Goal: Task Accomplishment & Management: Complete application form

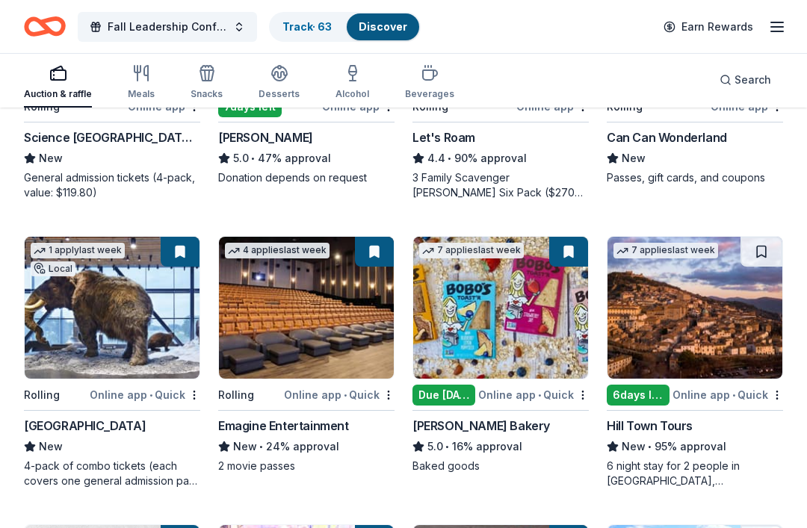
scroll to position [654, 0]
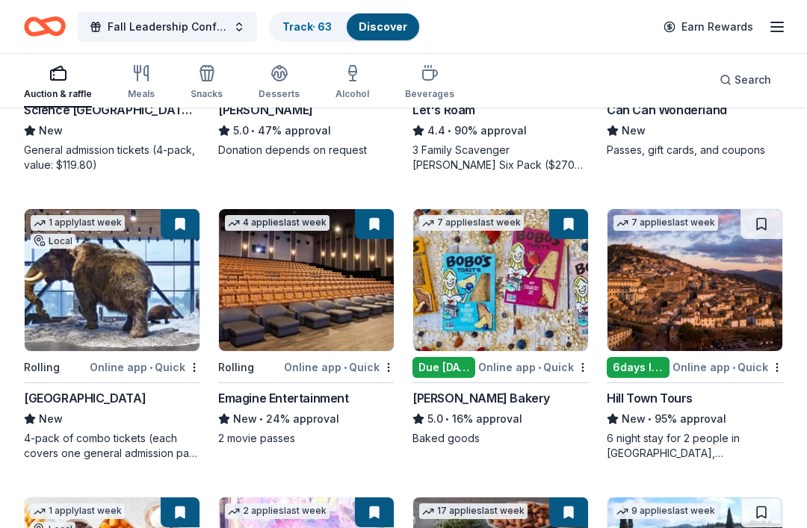
click at [504, 318] on img at bounding box center [500, 280] width 175 height 142
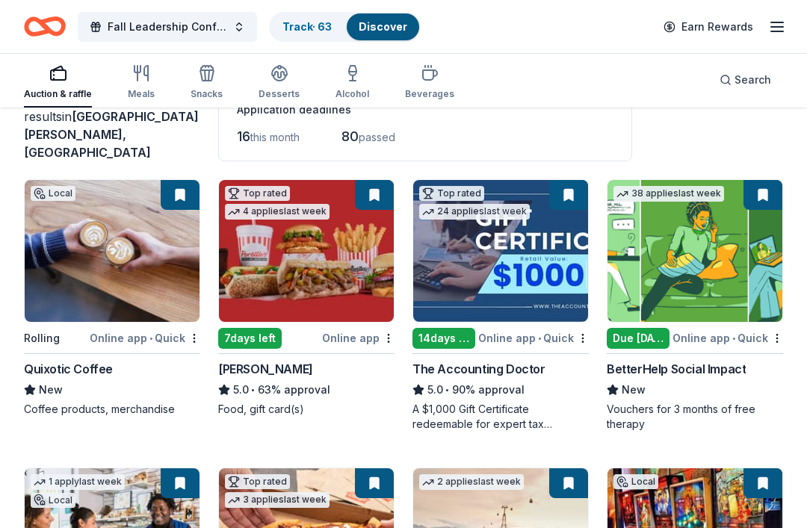
scroll to position [64, 0]
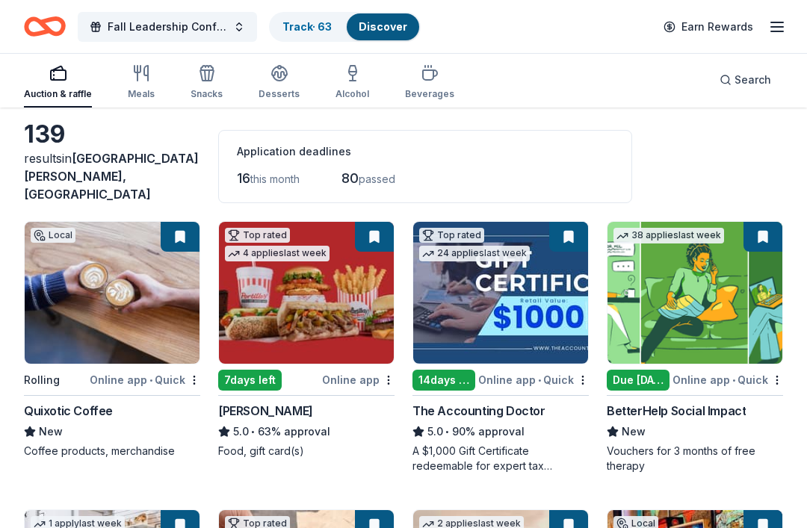
click at [273, 265] on img at bounding box center [306, 294] width 175 height 142
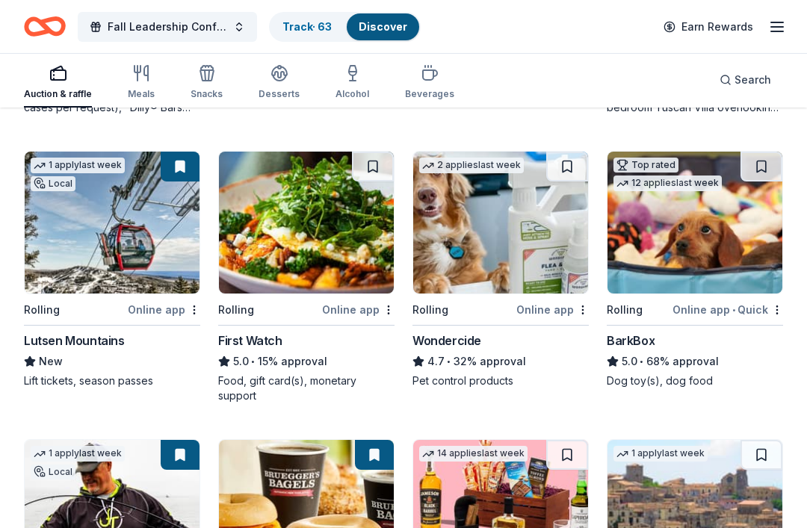
scroll to position [1288, 0]
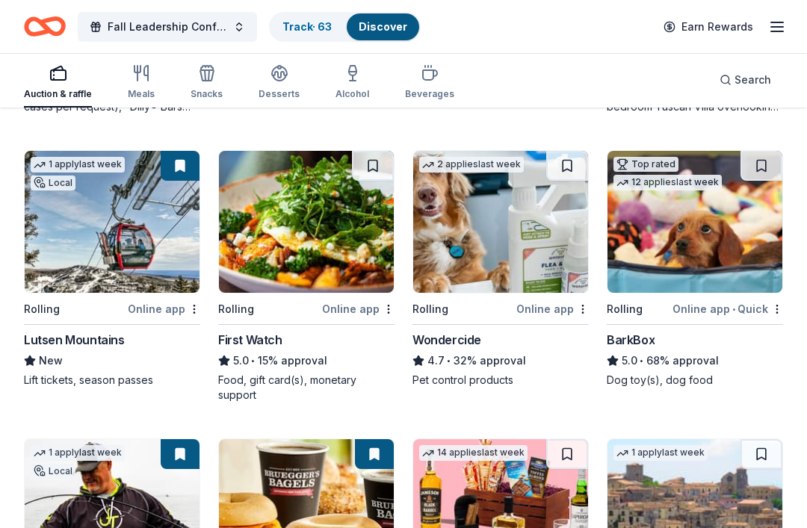
click at [735, 374] on div "Dog toy(s), dog food" at bounding box center [695, 381] width 176 height 15
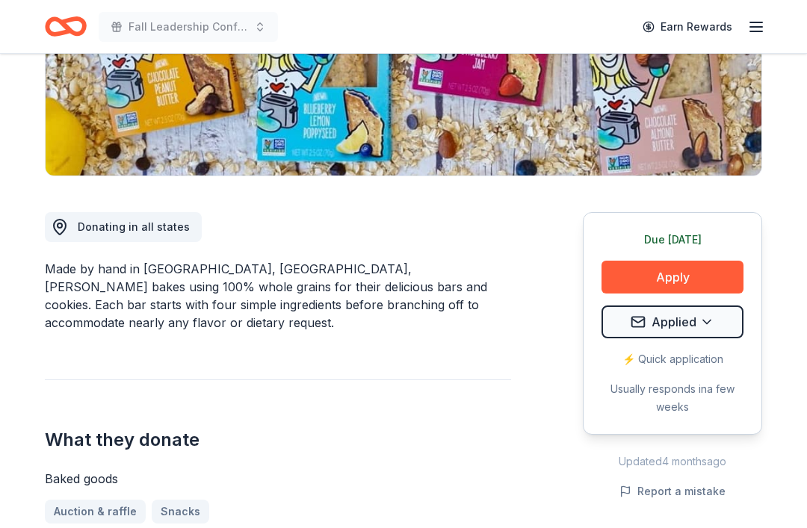
scroll to position [277, 0]
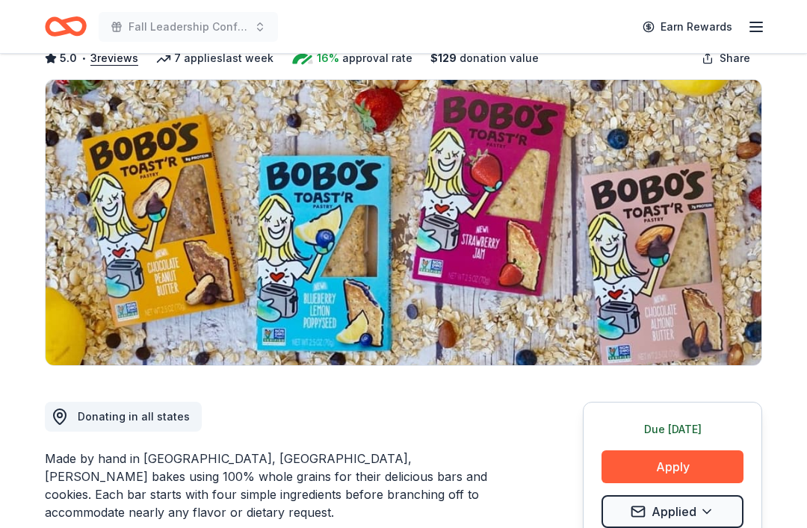
scroll to position [0, 0]
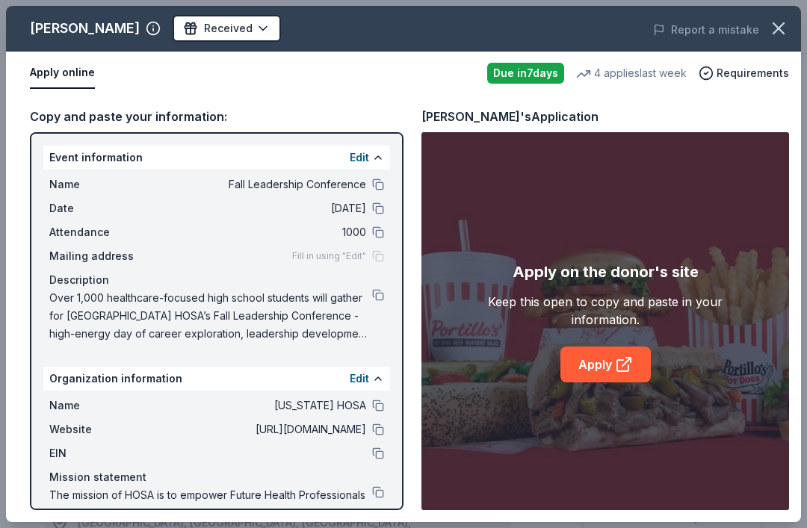
scroll to position [368, 0]
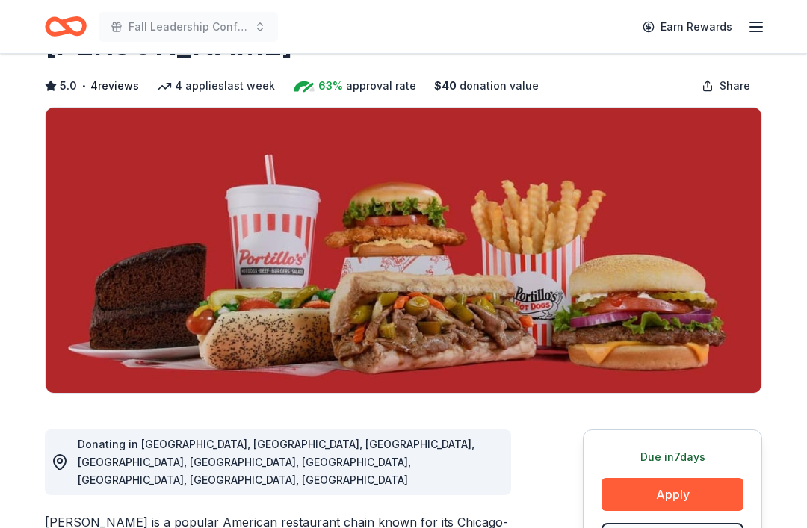
scroll to position [8, 0]
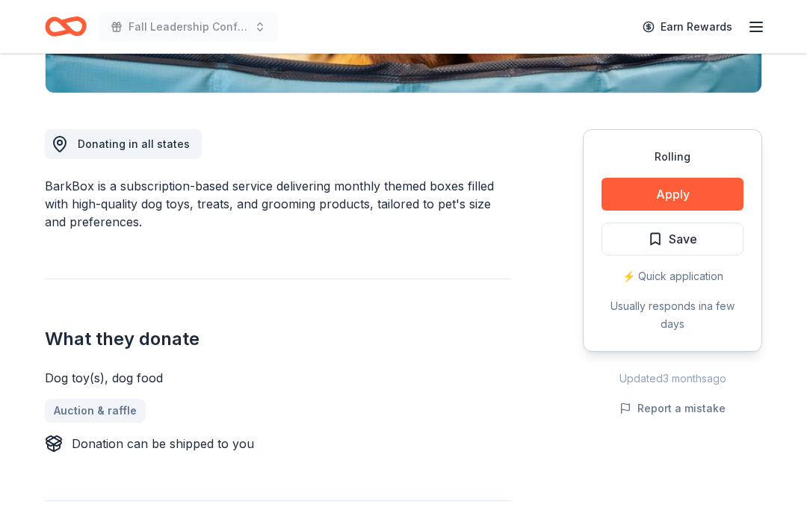
scroll to position [376, 0]
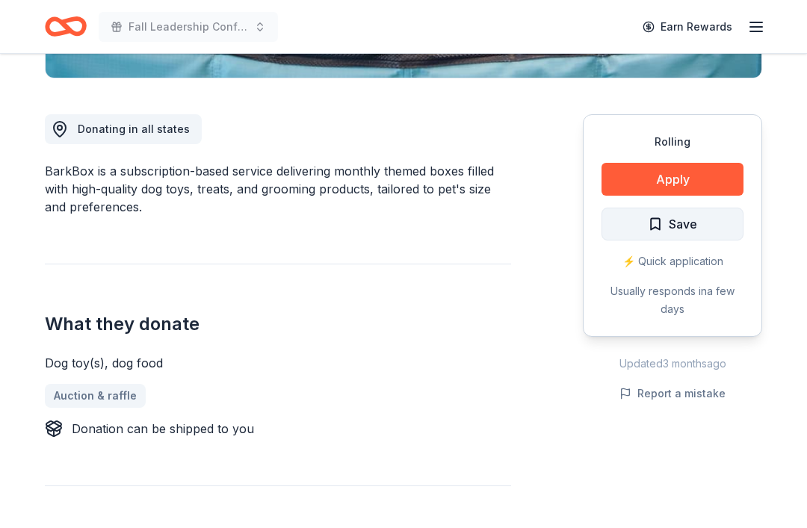
click at [698, 224] on button "Save" at bounding box center [673, 224] width 142 height 33
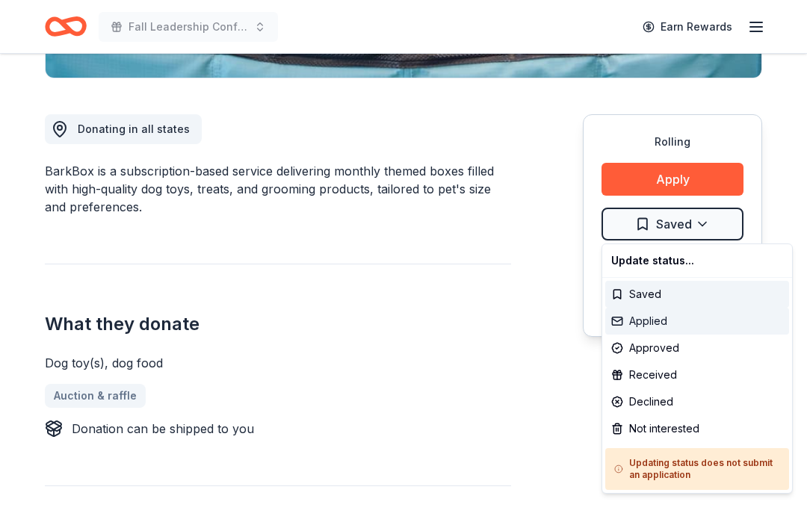
click at [650, 321] on div "Applied" at bounding box center [697, 321] width 184 height 27
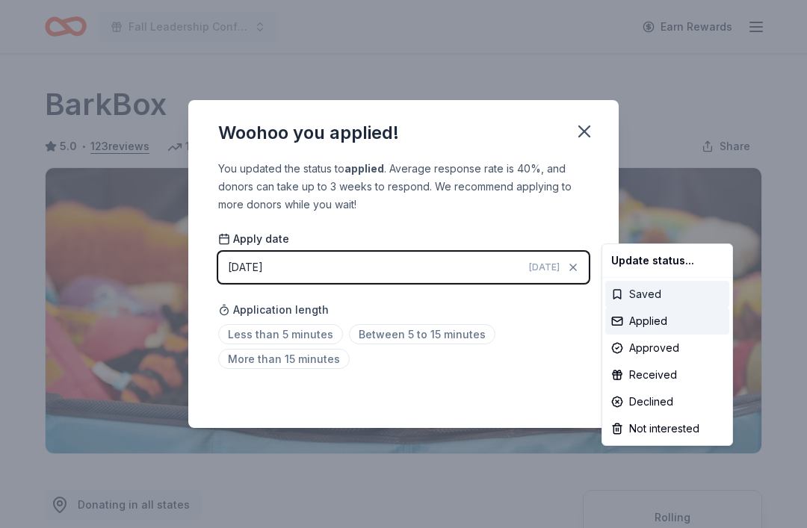
click at [636, 290] on div "Saved" at bounding box center [667, 294] width 124 height 27
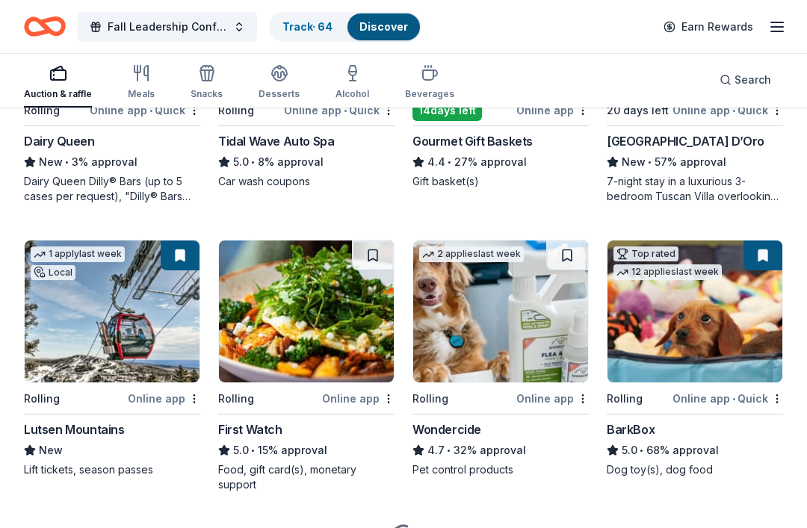
scroll to position [1200, 0]
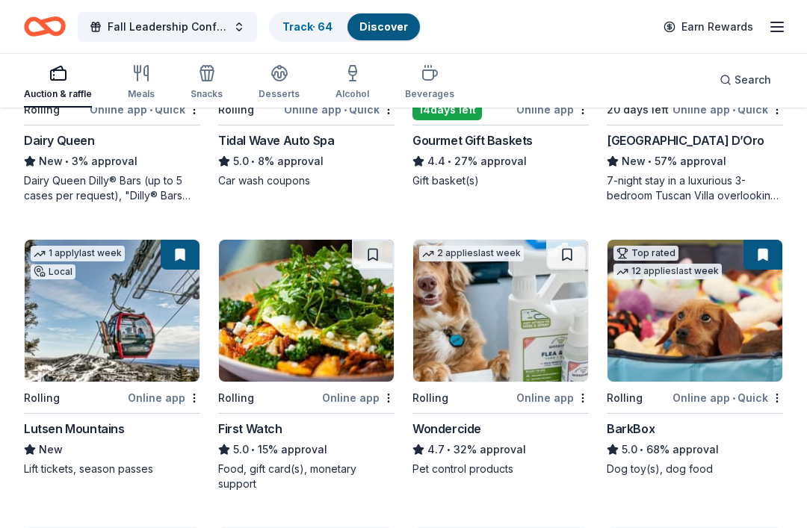
click at [776, 364] on img at bounding box center [694, 311] width 175 height 142
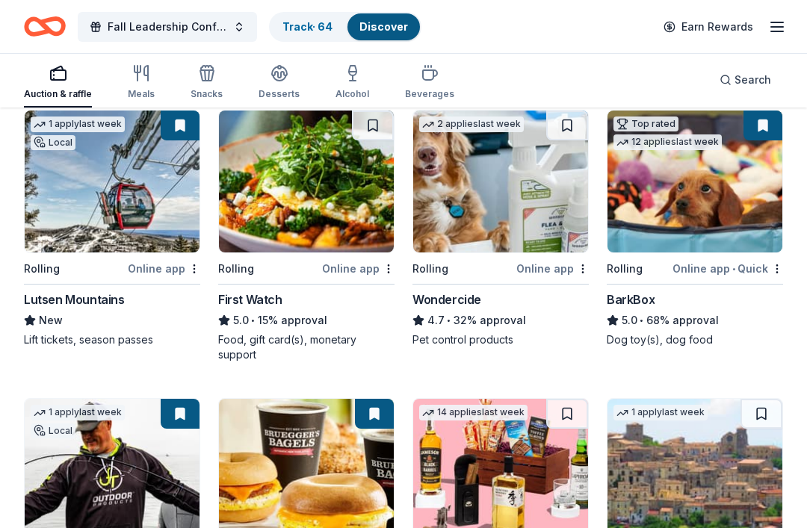
scroll to position [1318, 0]
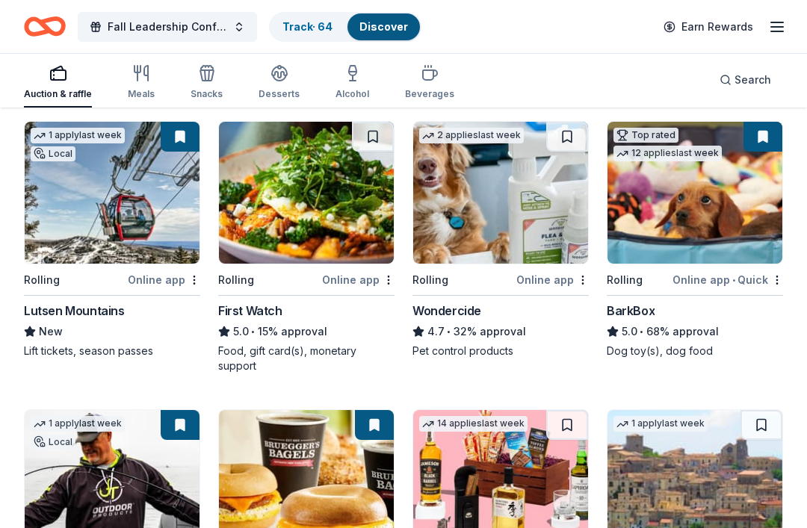
click at [764, 123] on button at bounding box center [762, 137] width 39 height 30
click at [758, 130] on button at bounding box center [762, 137] width 39 height 30
click at [758, 126] on button at bounding box center [762, 137] width 39 height 30
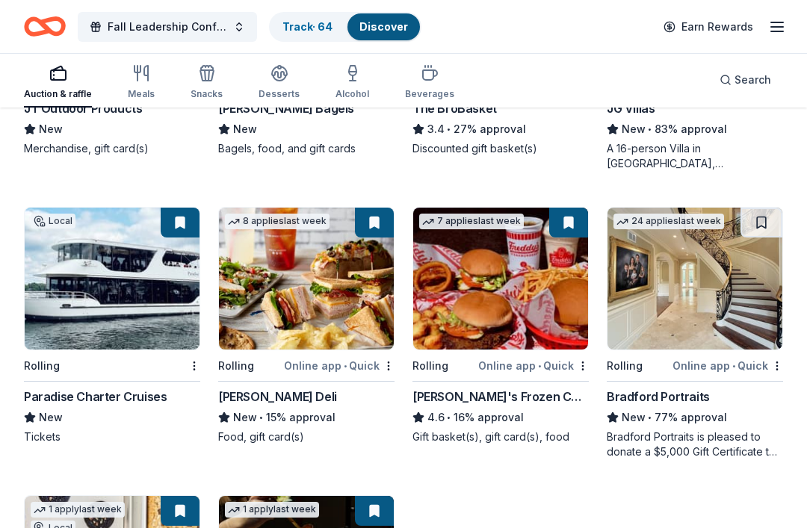
scroll to position [1809, 0]
click at [529, 284] on img at bounding box center [500, 279] width 175 height 142
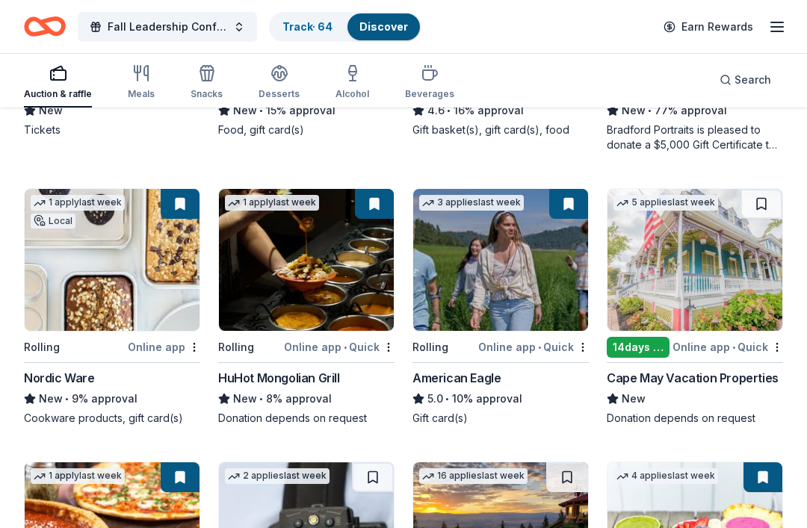
scroll to position [2115, 0]
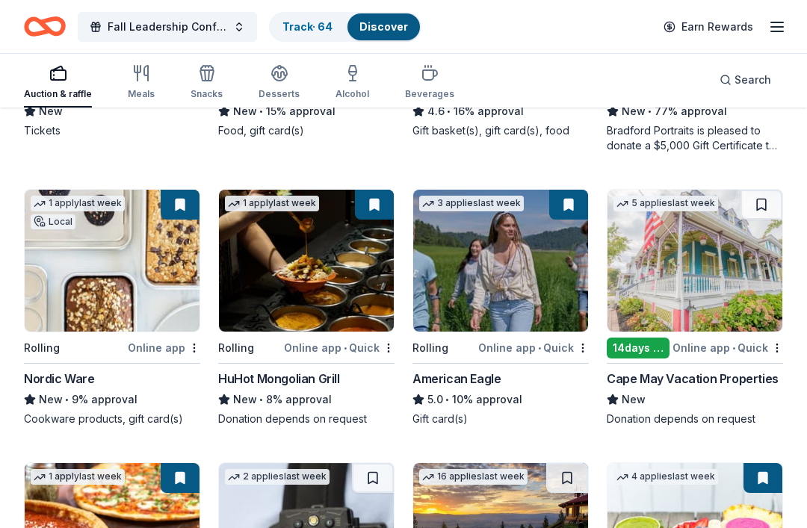
click at [520, 298] on img at bounding box center [500, 261] width 175 height 142
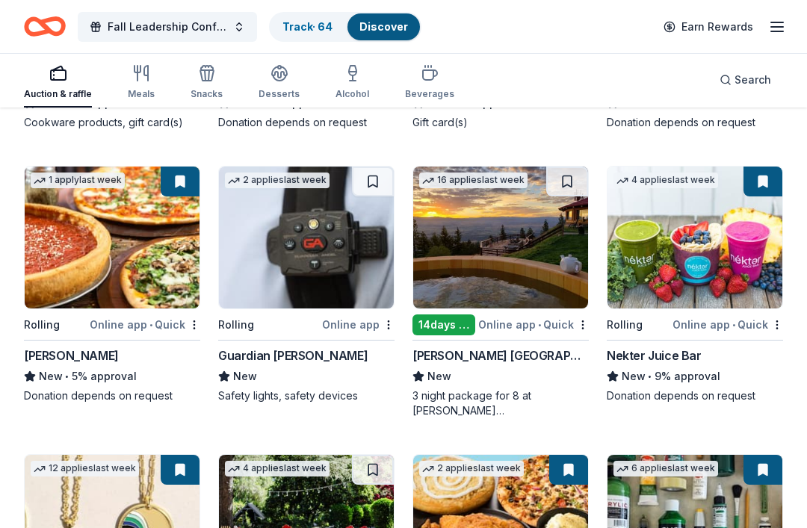
scroll to position [2412, 0]
click at [751, 371] on div "New • 9% approval" at bounding box center [695, 377] width 176 height 18
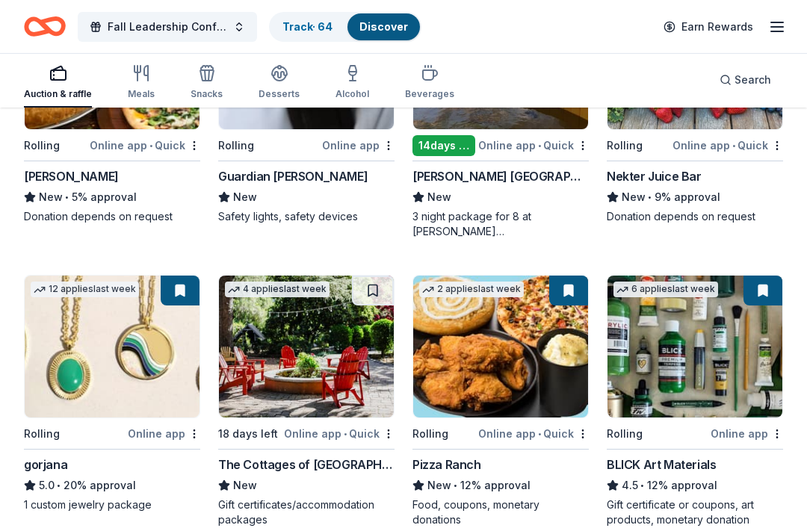
scroll to position [2591, 0]
click at [533, 371] on img at bounding box center [500, 347] width 175 height 142
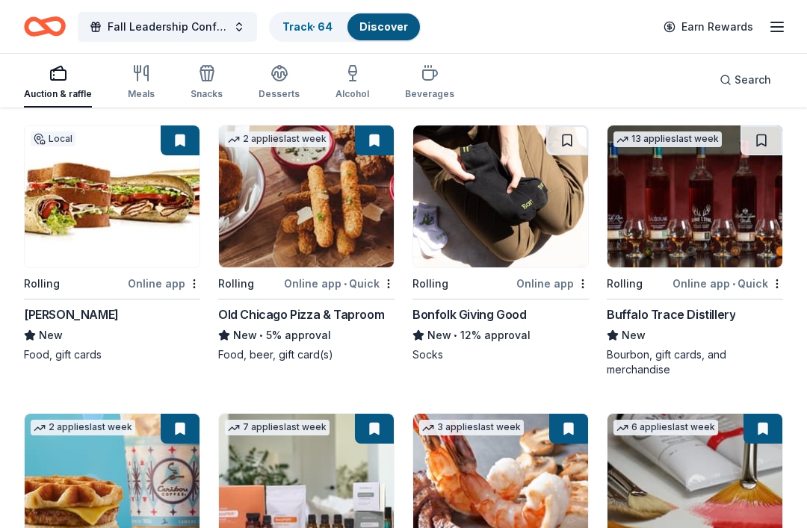
scroll to position [3043, 0]
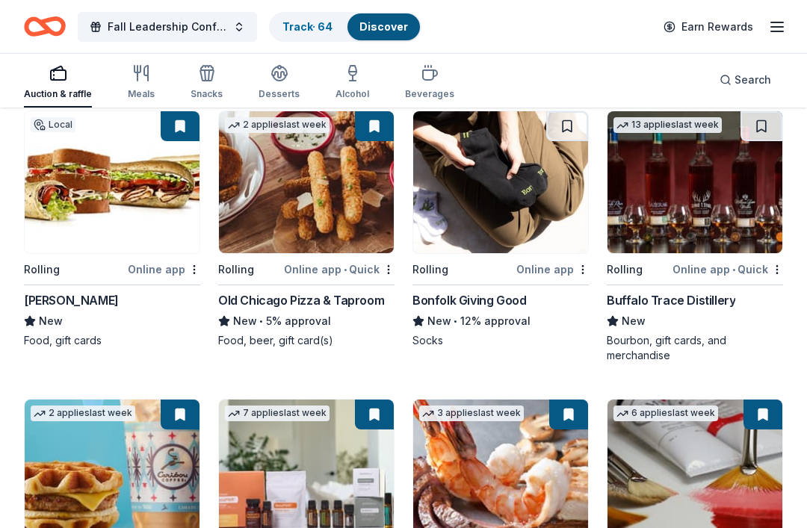
click at [247, 196] on img at bounding box center [306, 183] width 175 height 142
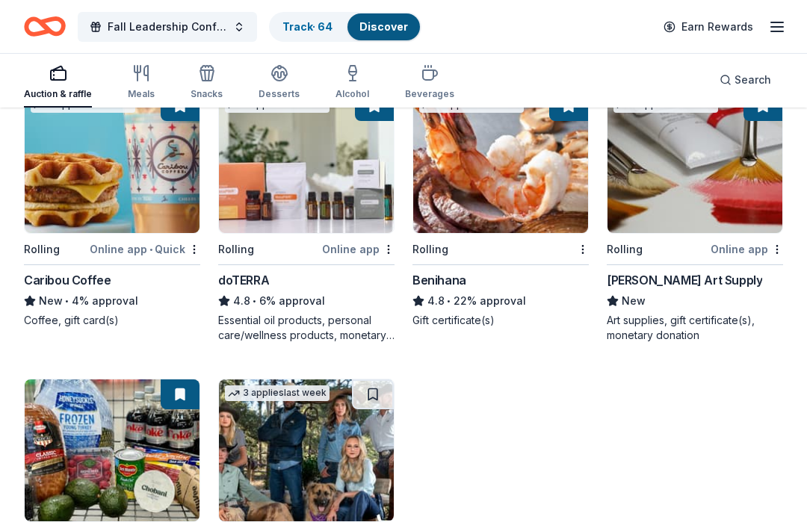
scroll to position [3406, 0]
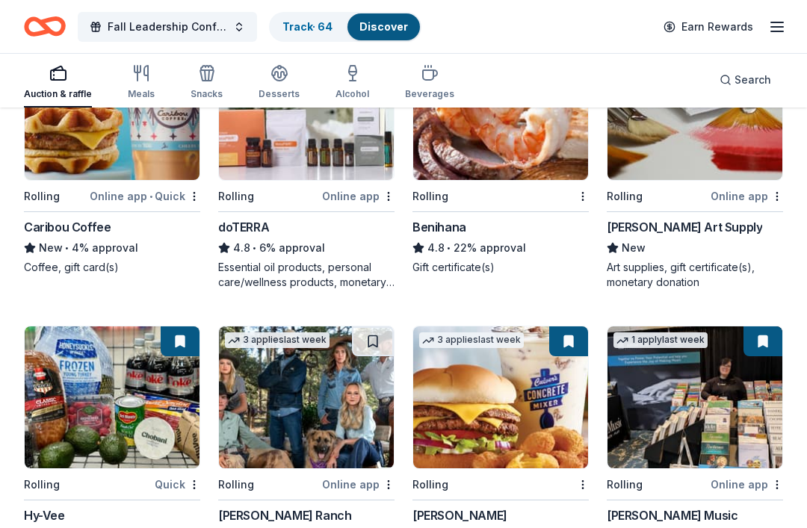
click at [676, 187] on div "Rolling" at bounding box center [657, 196] width 101 height 19
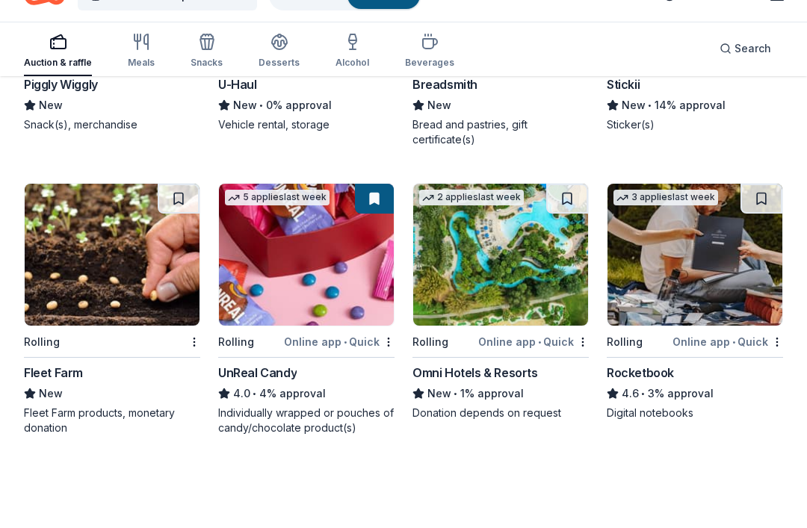
scroll to position [4125, 0]
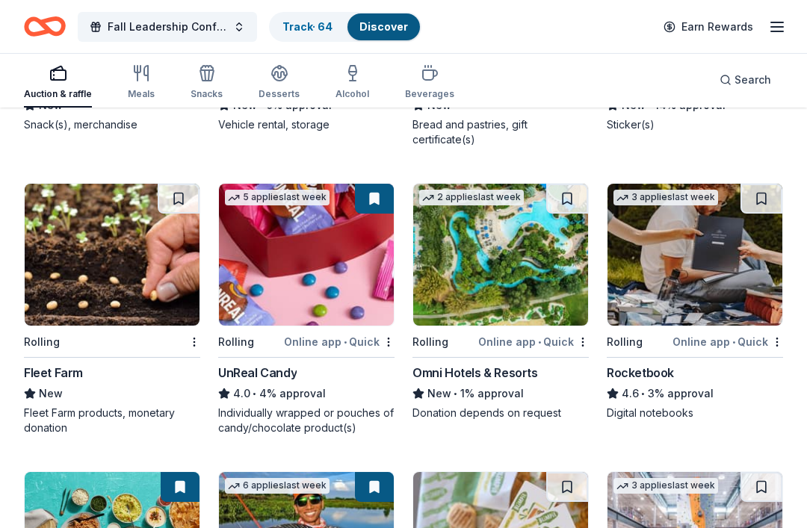
click at [280, 310] on img at bounding box center [306, 255] width 175 height 142
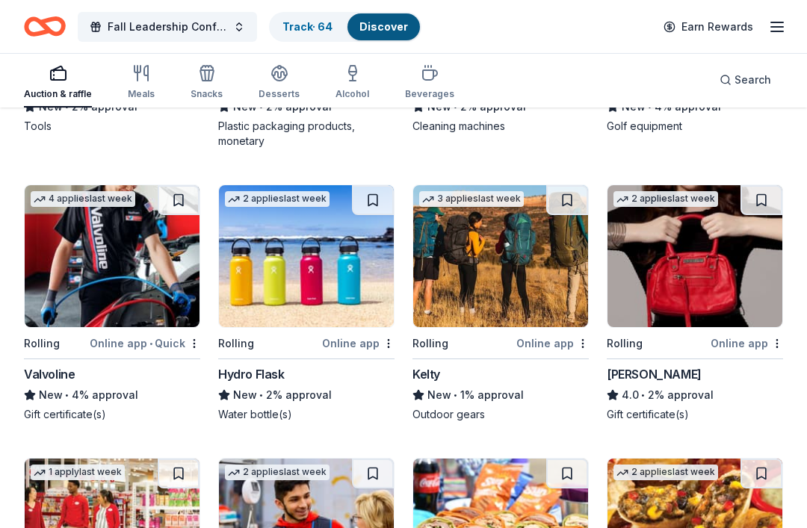
scroll to position [5568, 0]
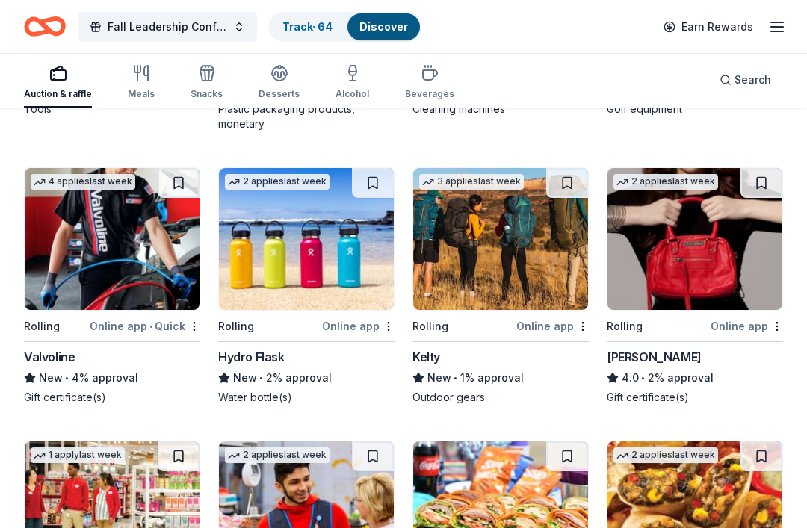
click at [262, 263] on img at bounding box center [306, 240] width 175 height 142
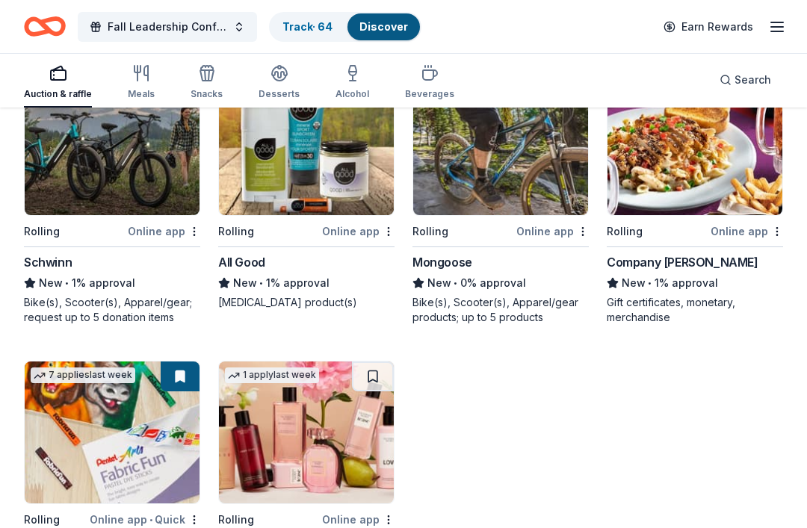
scroll to position [6357, 0]
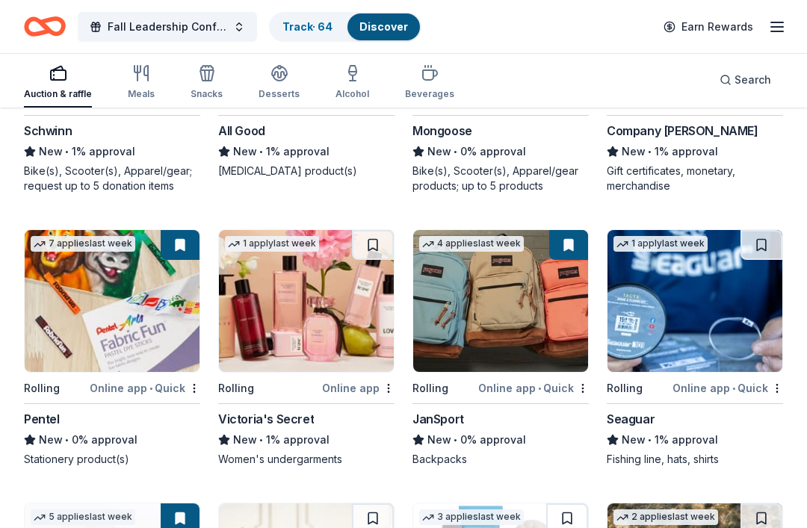
click at [284, 382] on div "Rolling" at bounding box center [268, 388] width 101 height 19
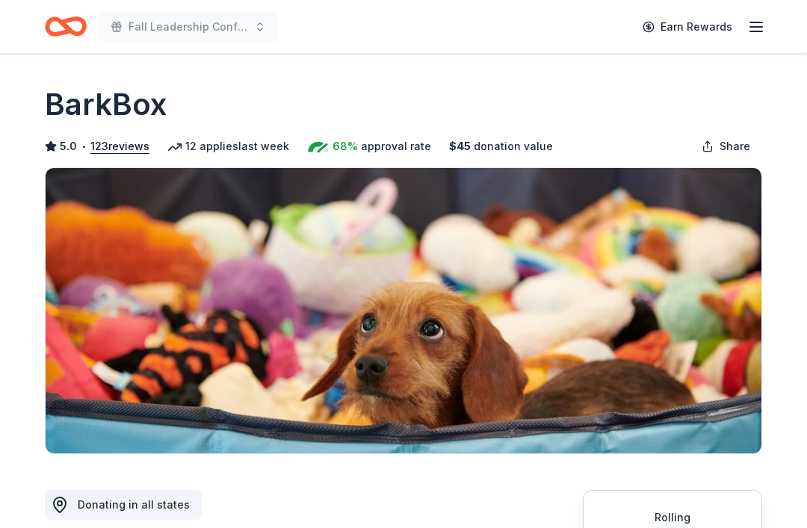
scroll to position [266, 0]
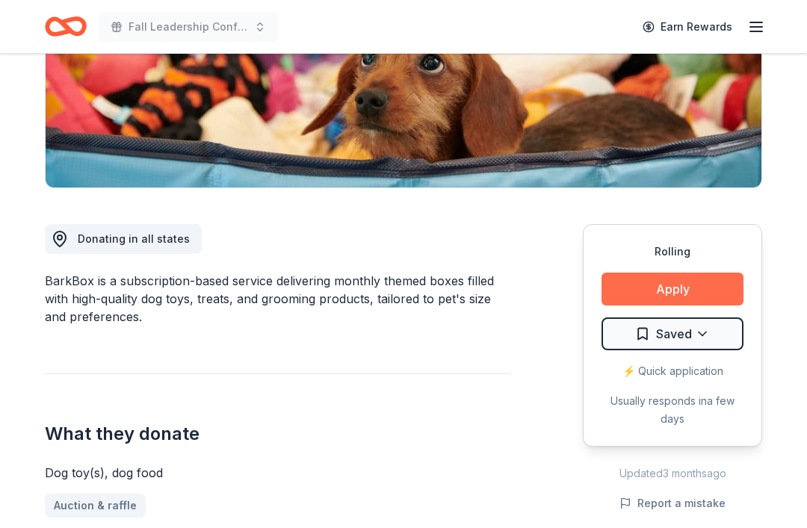
click at [713, 288] on button "Apply" at bounding box center [673, 289] width 142 height 33
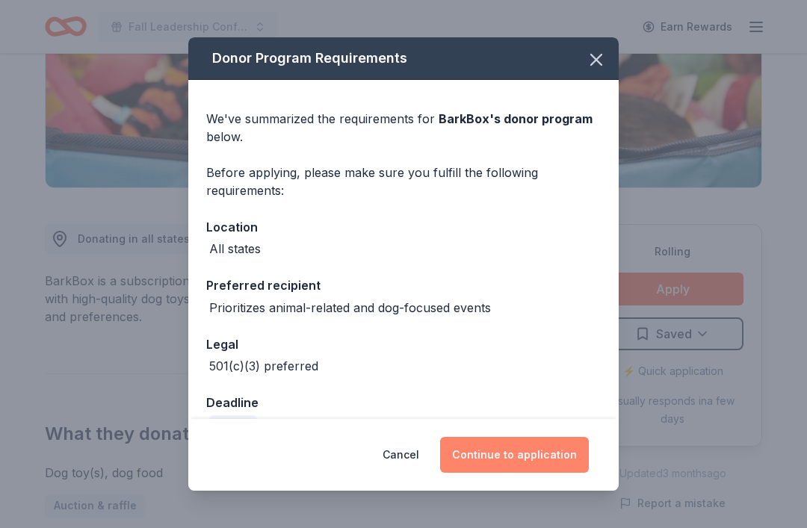
click at [554, 473] on button "Continue to application" at bounding box center [514, 455] width 149 height 36
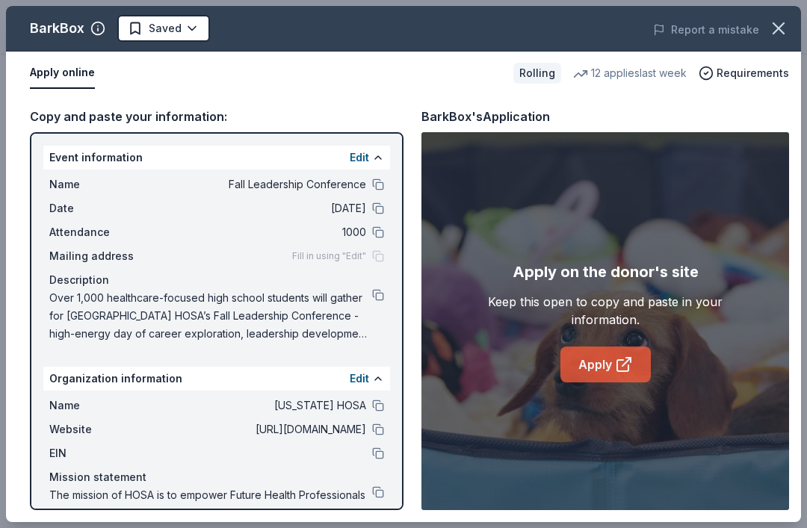
click at [609, 383] on link "Apply" at bounding box center [605, 365] width 90 height 36
click at [380, 291] on button at bounding box center [378, 295] width 12 height 12
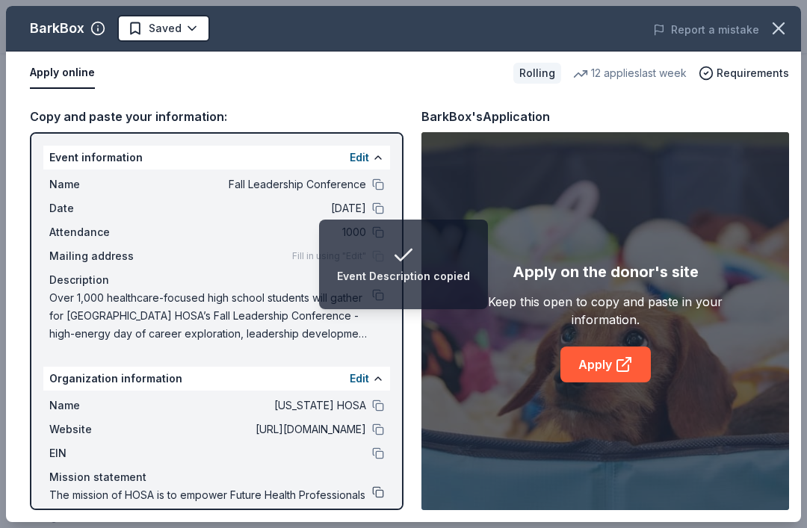
click at [382, 492] on button at bounding box center [378, 492] width 12 height 12
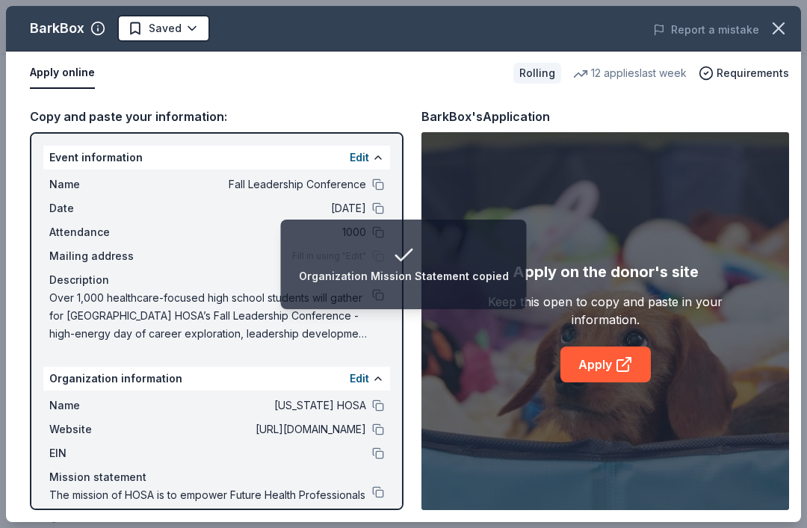
click at [322, 278] on div "Organization Mission Statement copied" at bounding box center [404, 277] width 210 height 18
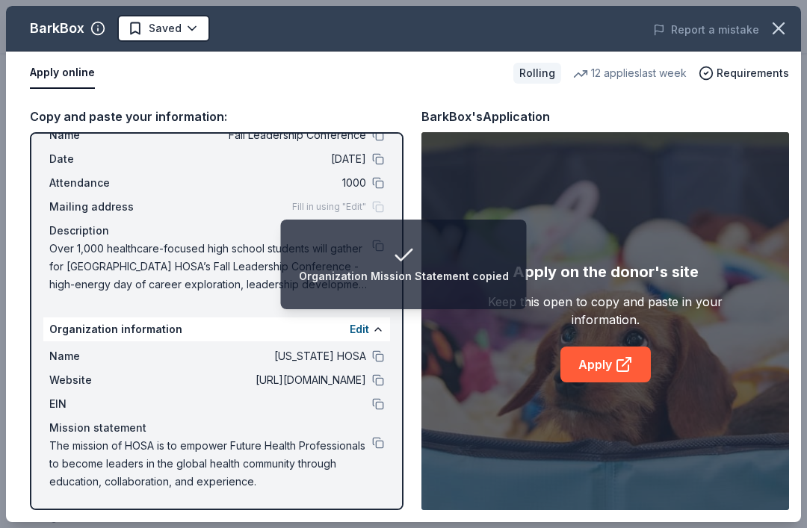
scroll to position [49, 0]
click at [297, 206] on span "Fill in using "Edit"" at bounding box center [329, 207] width 74 height 12
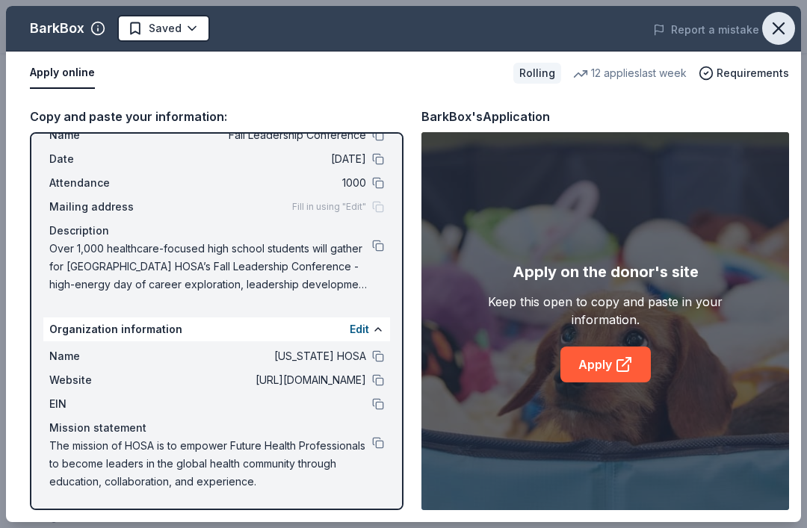
click at [768, 23] on icon "button" at bounding box center [778, 28] width 21 height 21
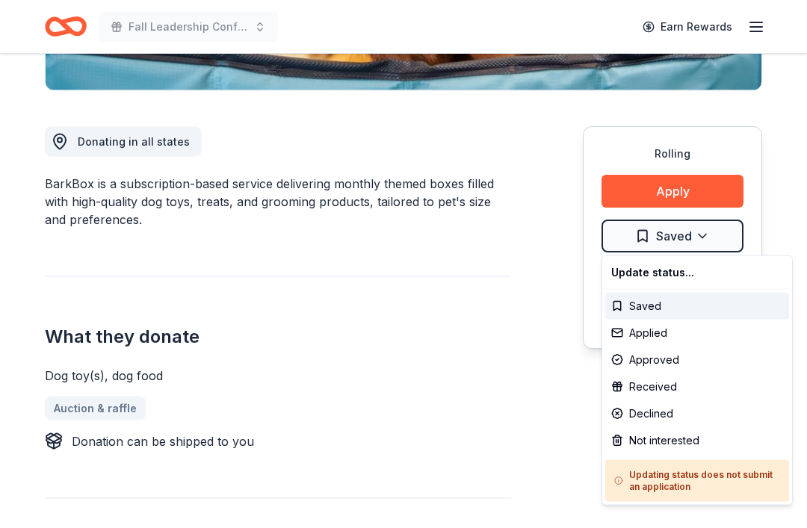
scroll to position [364, 0]
click at [676, 306] on div "Saved" at bounding box center [697, 306] width 184 height 27
click at [696, 284] on div "Update status..." at bounding box center [697, 272] width 184 height 27
click at [703, 268] on div "Update status..." at bounding box center [697, 272] width 184 height 27
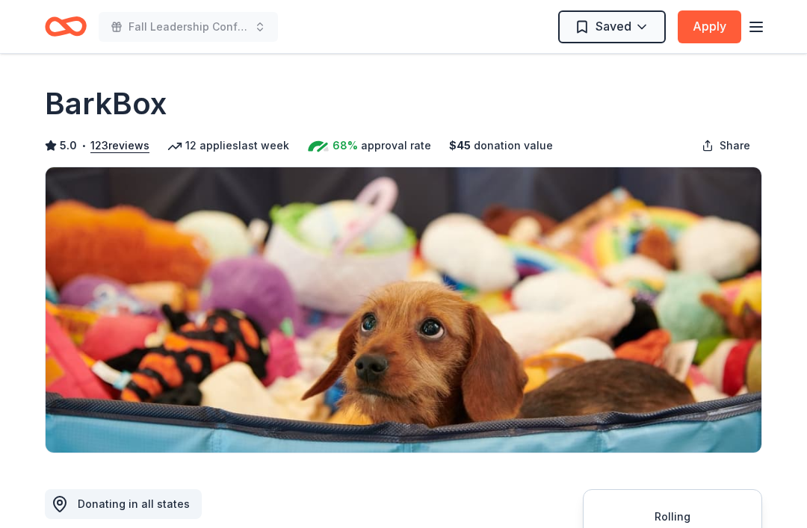
scroll to position [0, 0]
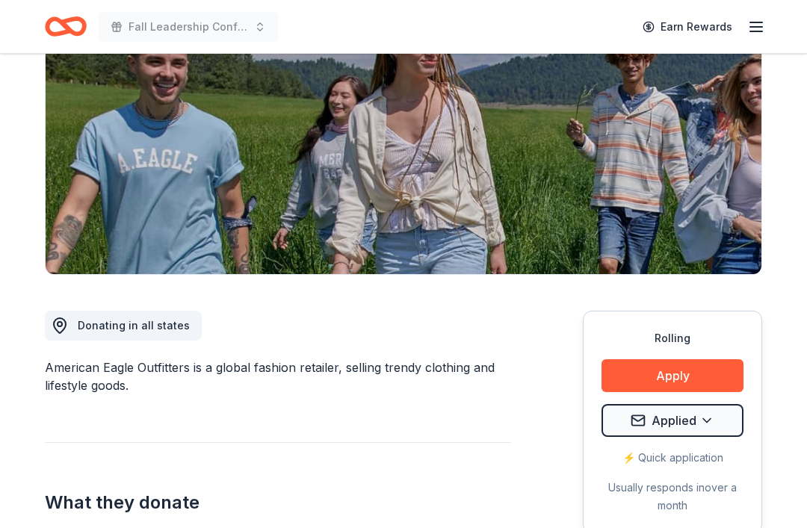
scroll to position [109, 0]
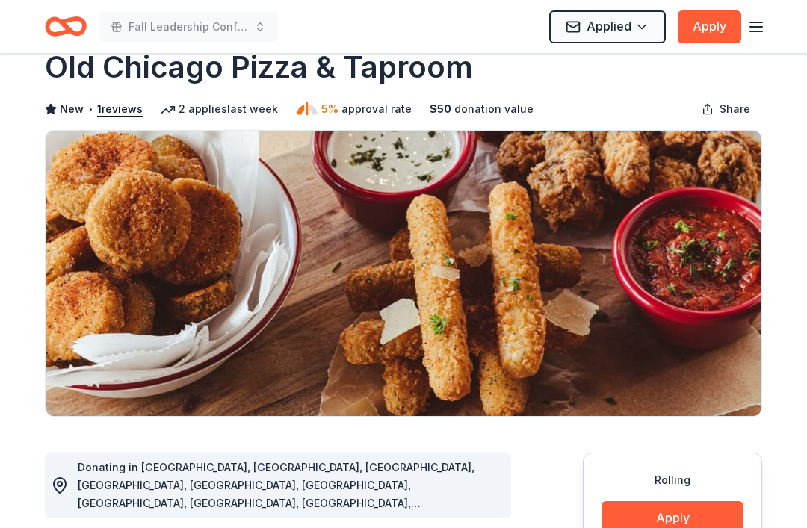
scroll to position [19, 0]
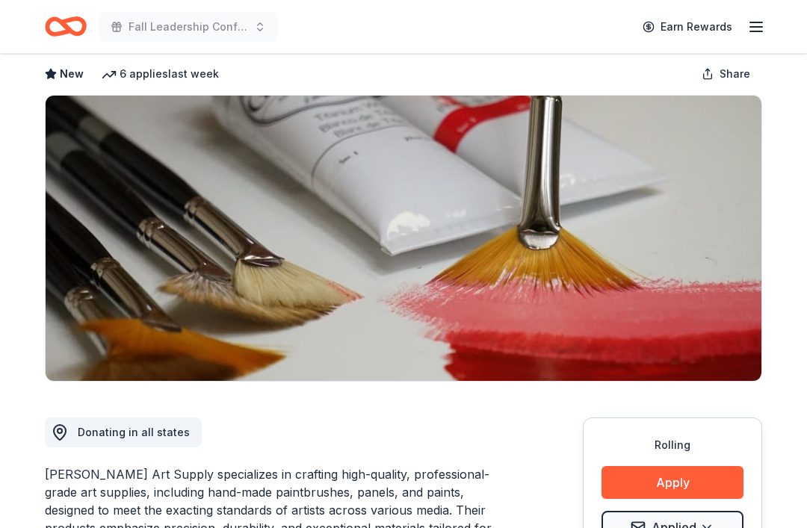
scroll to position [32, 0]
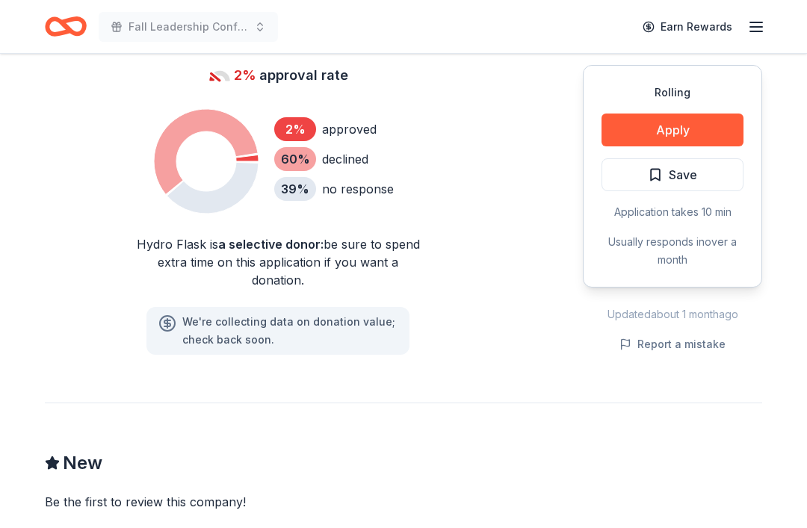
scroll to position [1112, 0]
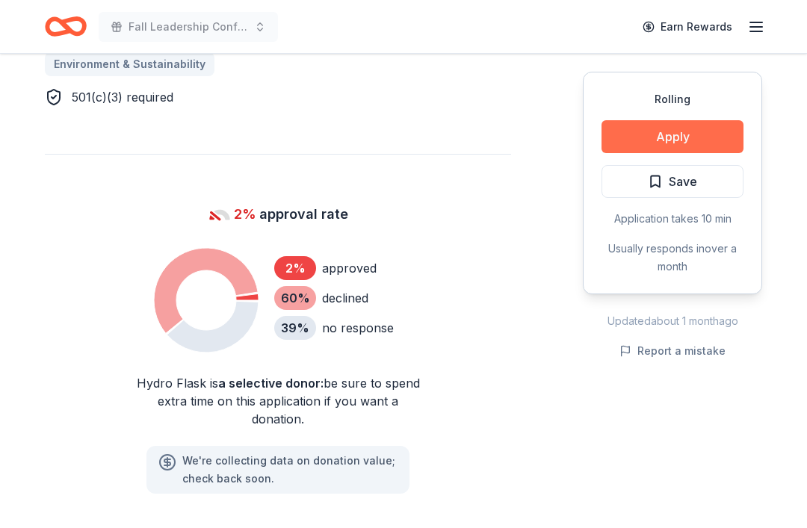
click at [736, 124] on button "Apply" at bounding box center [673, 136] width 142 height 33
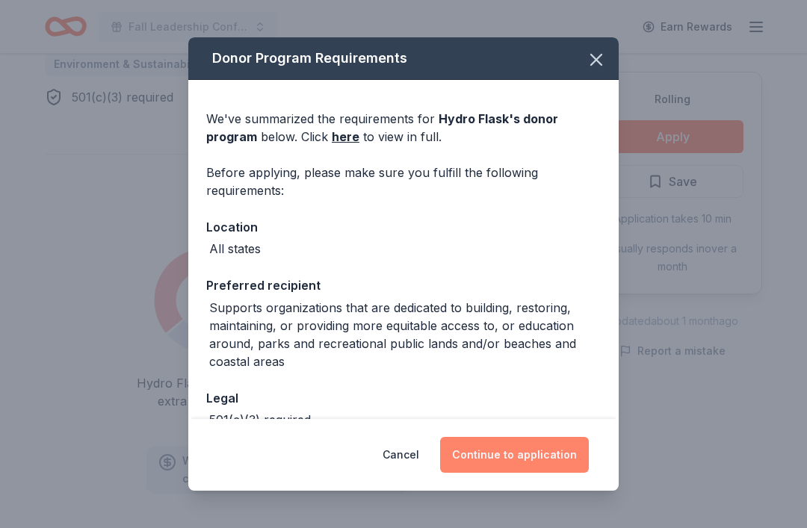
click at [553, 445] on button "Continue to application" at bounding box center [514, 455] width 149 height 36
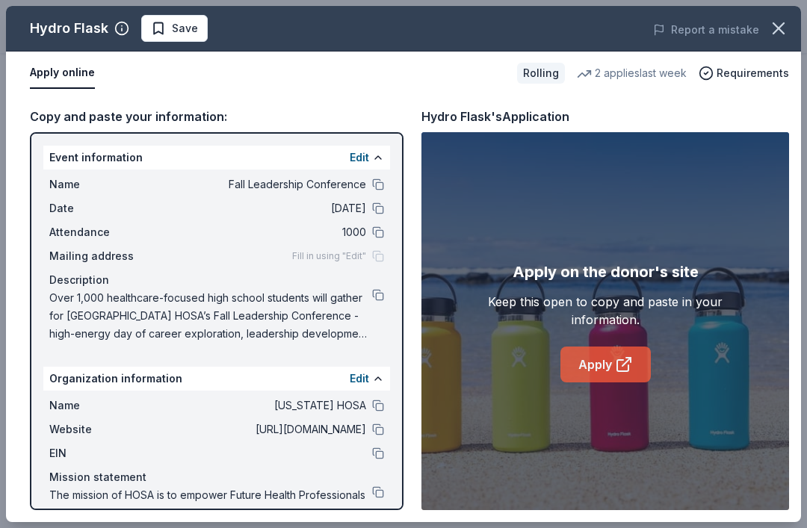
click at [611, 361] on link "Apply" at bounding box center [605, 365] width 90 height 36
